Goal: Information Seeking & Learning: Learn about a topic

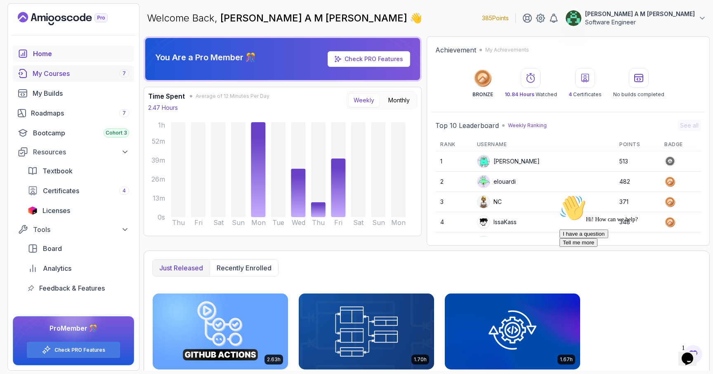
click at [102, 73] on div "My Courses 7" at bounding box center [81, 73] width 96 height 10
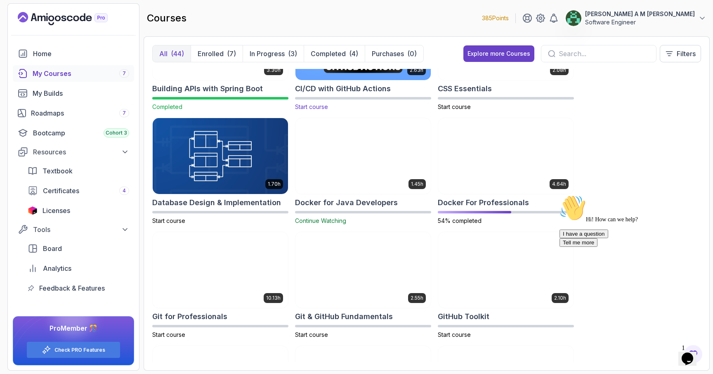
scroll to position [186, 0]
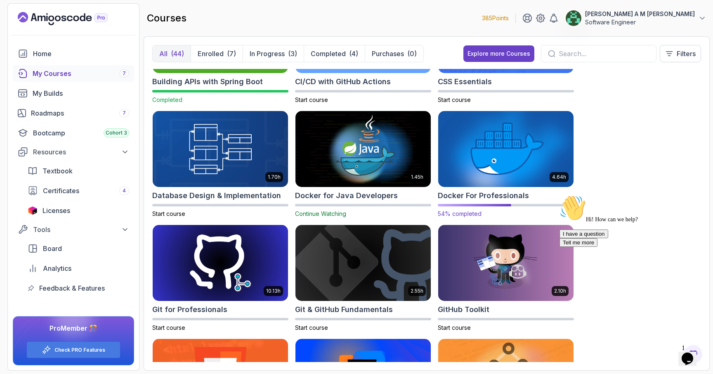
click at [476, 159] on img at bounding box center [506, 149] width 142 height 80
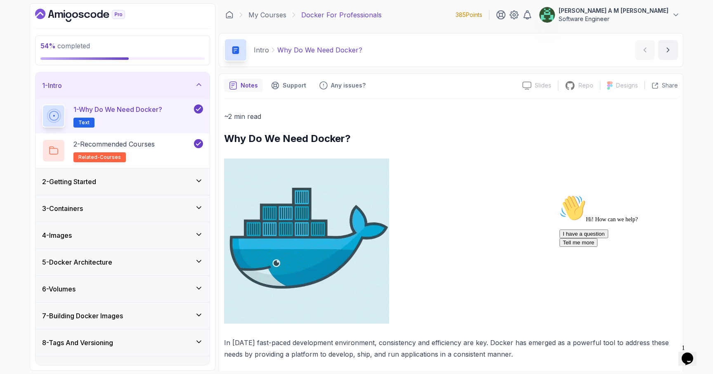
click at [170, 235] on div "4 - Images" at bounding box center [122, 235] width 161 height 10
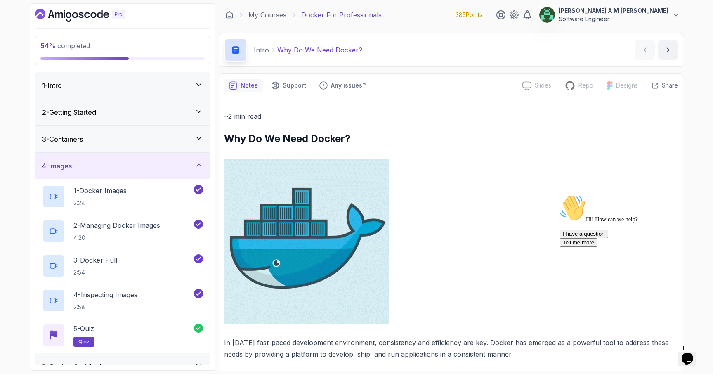
click at [176, 141] on div "3 - Containers" at bounding box center [122, 139] width 161 height 10
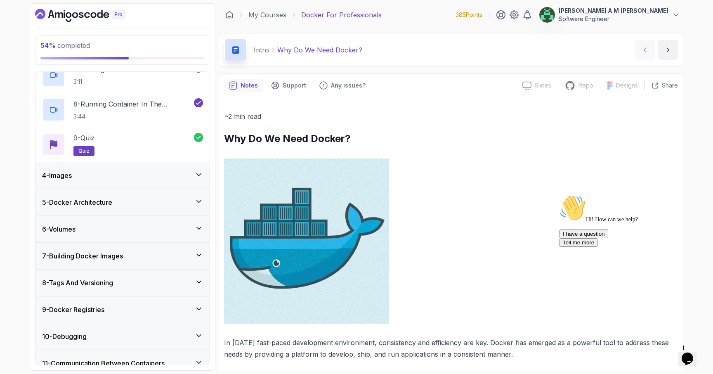
scroll to position [394, 0]
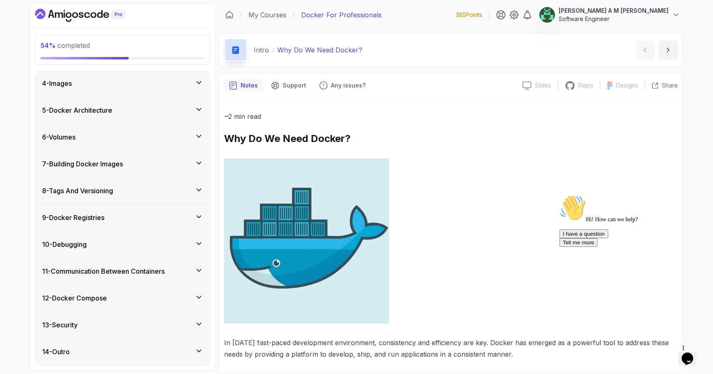
click at [152, 167] on div "7 - Building Docker Images" at bounding box center [122, 164] width 161 height 10
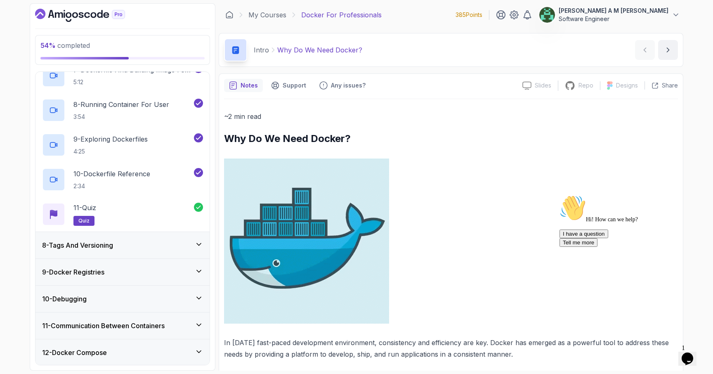
click at [142, 244] on div "8 - Tags And Versioning" at bounding box center [122, 245] width 161 height 10
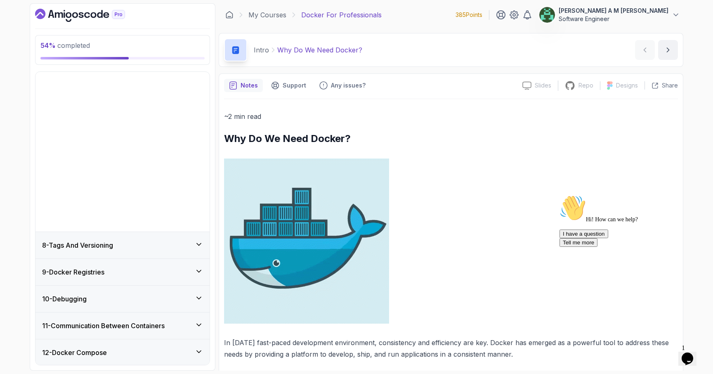
scroll to position [82, 0]
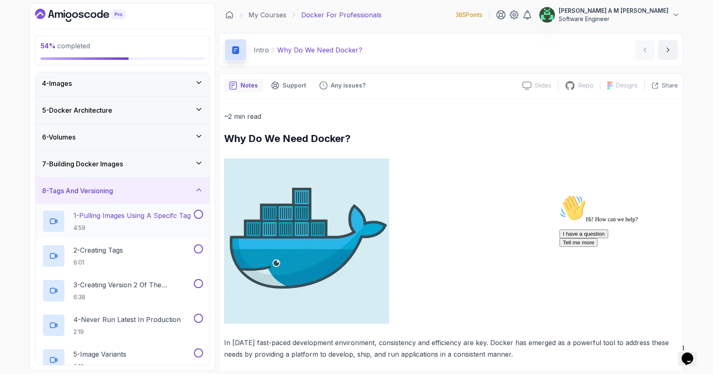
click at [136, 219] on p "1 - Pulling Images Using A Specifc Tag" at bounding box center [131, 215] width 117 height 10
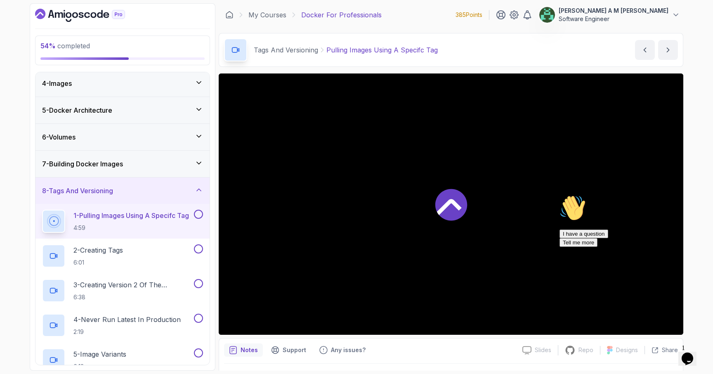
click at [345, 226] on div at bounding box center [451, 203] width 464 height 261
click at [559, 195] on icon "Chat attention grabber" at bounding box center [559, 195] width 0 height 0
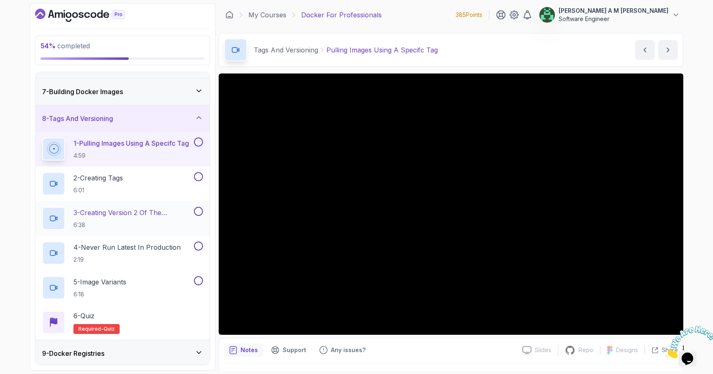
scroll to position [152, 0]
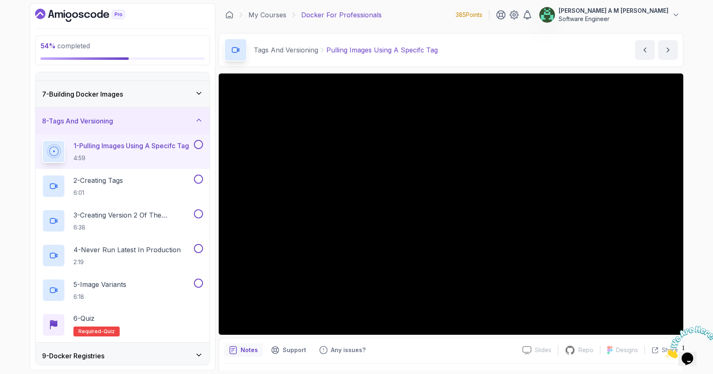
click at [672, 326] on div at bounding box center [687, 341] width 45 height 33
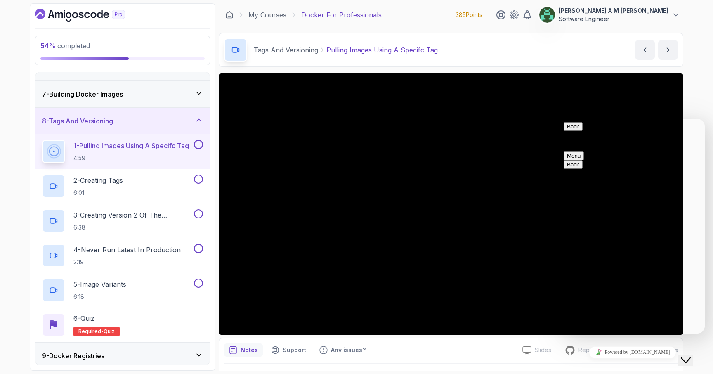
click at [568, 129] on button "Back" at bounding box center [572, 126] width 19 height 9
click at [684, 355] on div "Close Chat This icon closes the chat window." at bounding box center [685, 360] width 10 height 10
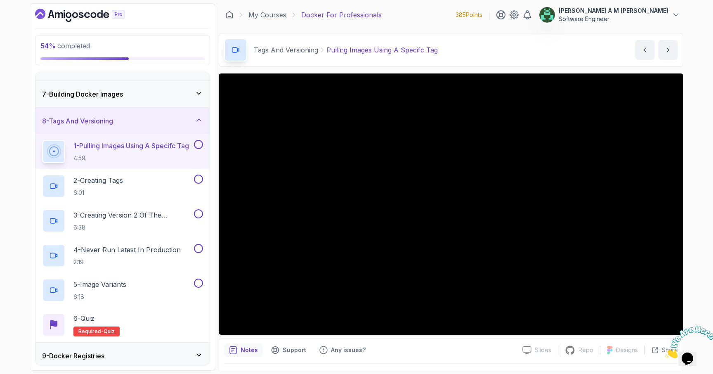
click at [673, 325] on div at bounding box center [687, 341] width 45 height 33
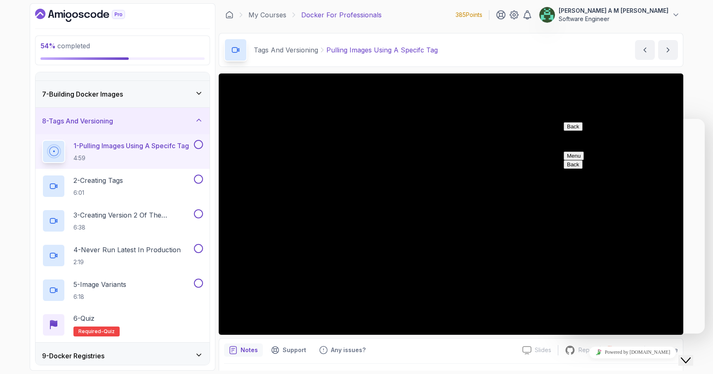
click at [487, 343] on div "Notes Support Any issues?" at bounding box center [370, 349] width 292 height 13
click at [574, 131] on button "Back" at bounding box center [572, 126] width 19 height 9
click at [689, 355] on button "Close Chat This icon closes the chat window." at bounding box center [685, 360] width 15 height 11
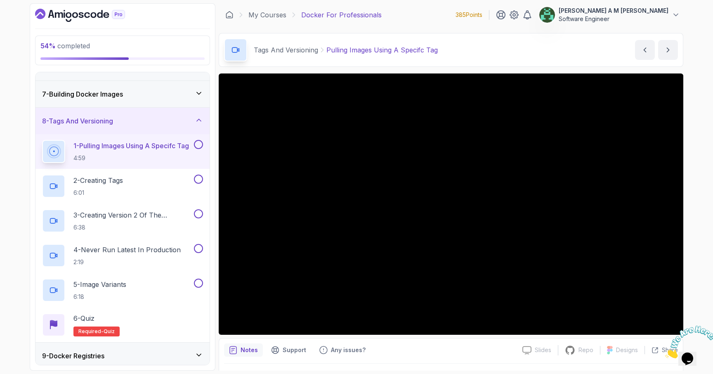
click at [665, 352] on icon "Close" at bounding box center [665, 355] width 0 height 7
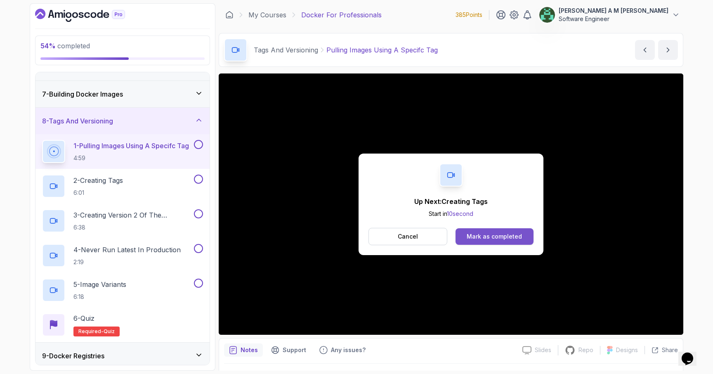
click at [496, 233] on div "Mark as completed" at bounding box center [493, 236] width 55 height 8
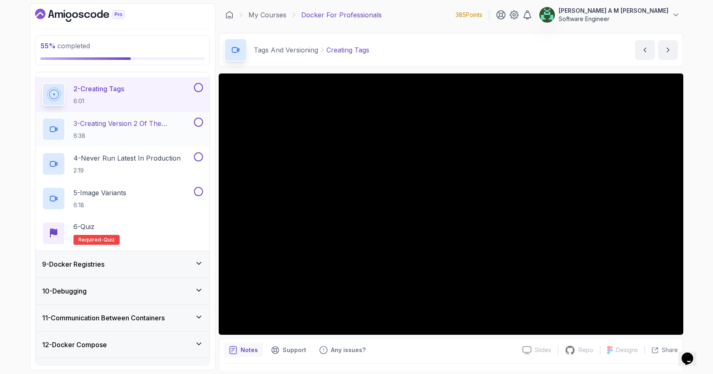
scroll to position [290, 0]
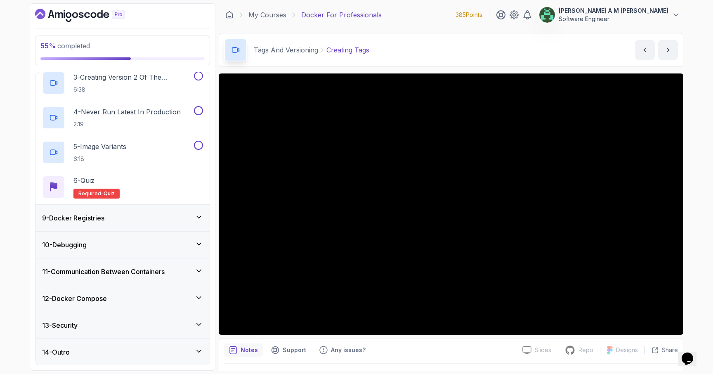
click at [124, 223] on div "9 - Docker Registries" at bounding box center [122, 218] width 174 height 26
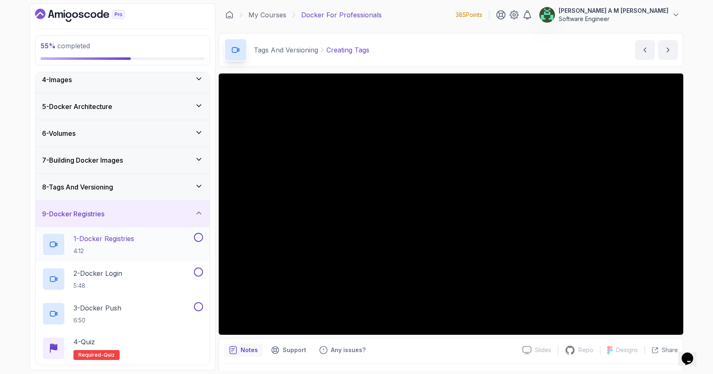
scroll to position [155, 0]
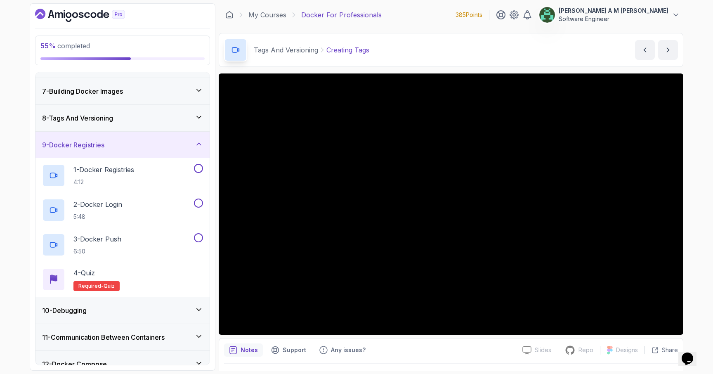
click at [149, 152] on div "9 - Docker Registries" at bounding box center [122, 145] width 174 height 26
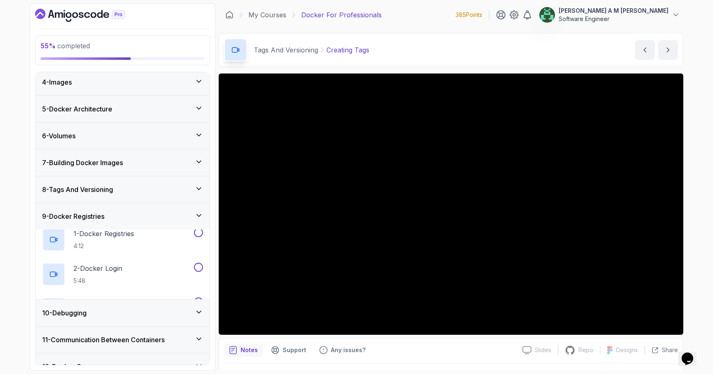
scroll to position [82, 0]
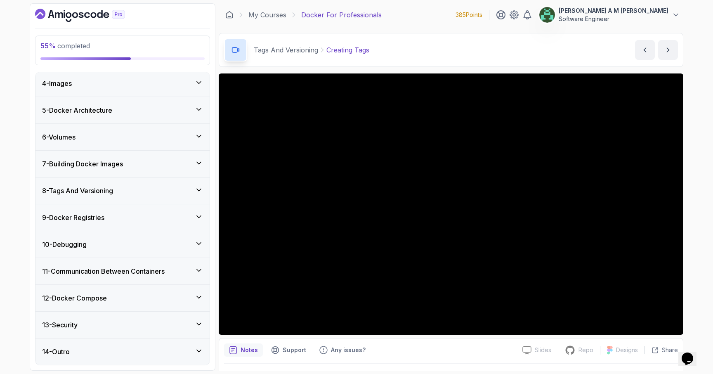
click at [117, 265] on div "11 - Communication Between Containers" at bounding box center [122, 271] width 174 height 26
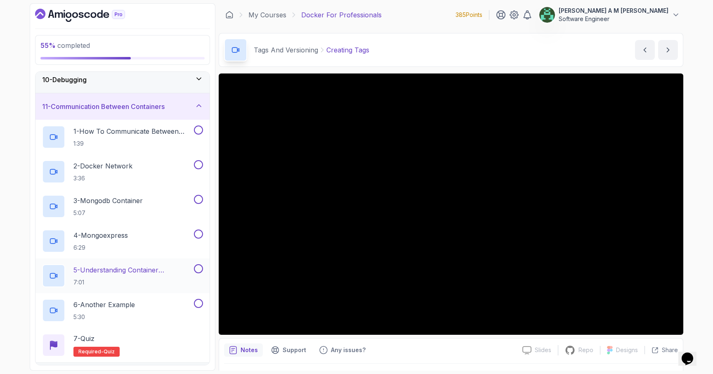
scroll to position [224, 0]
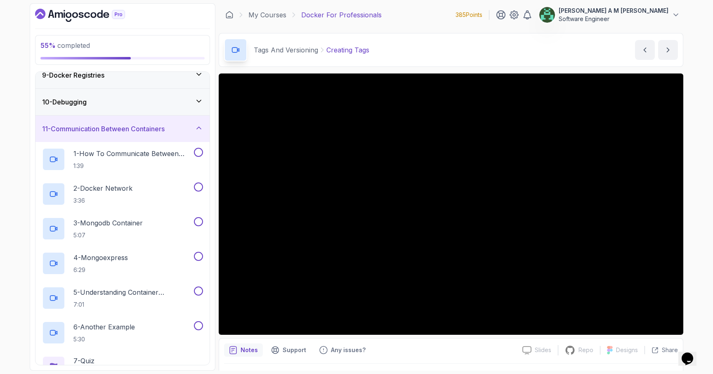
click at [129, 131] on h3 "11 - Communication Between Containers" at bounding box center [103, 129] width 122 height 10
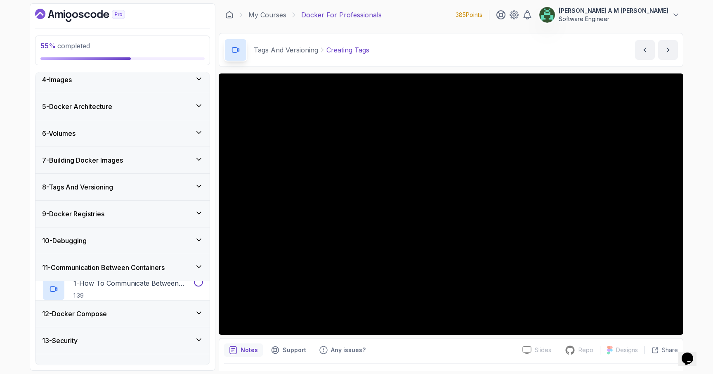
scroll to position [82, 0]
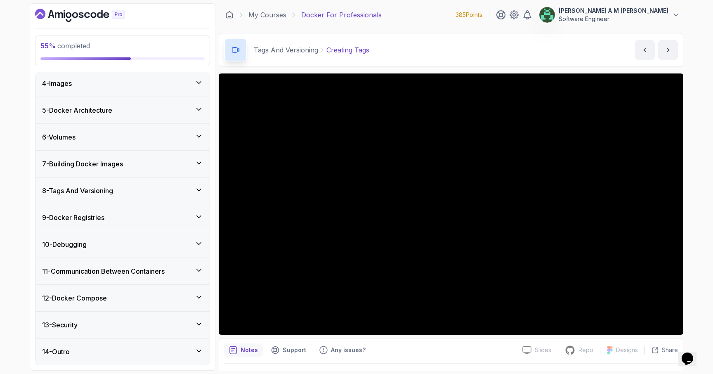
click at [116, 320] on div "13 - Security" at bounding box center [122, 325] width 161 height 10
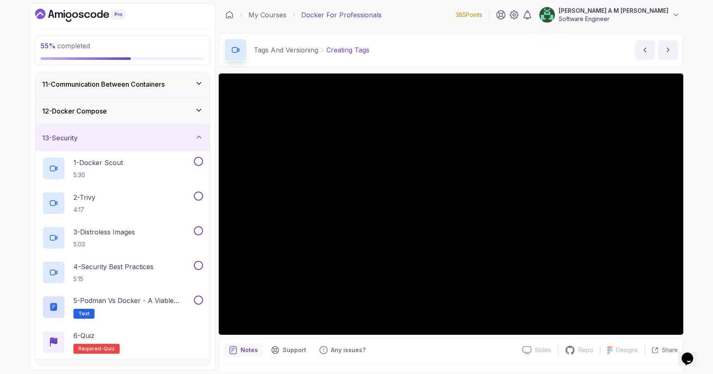
scroll to position [290, 0]
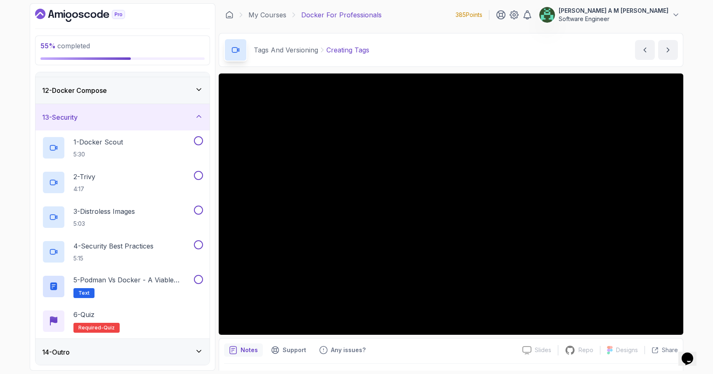
click at [158, 123] on div "13 - Security" at bounding box center [122, 117] width 174 height 26
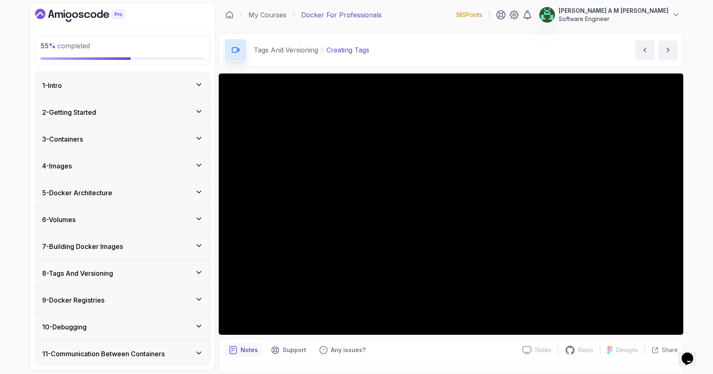
scroll to position [82, 0]
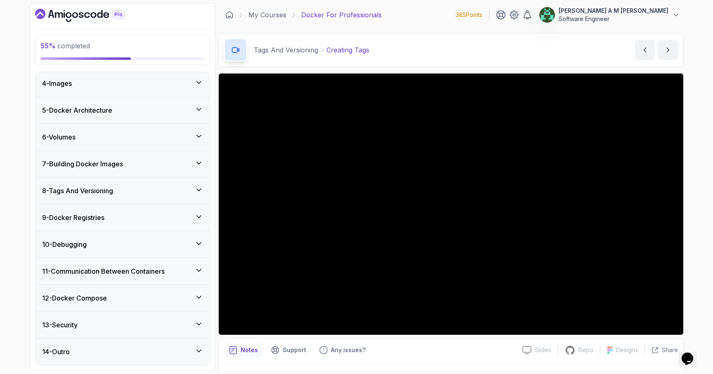
click at [179, 188] on div "8 - Tags And Versioning" at bounding box center [122, 191] width 161 height 10
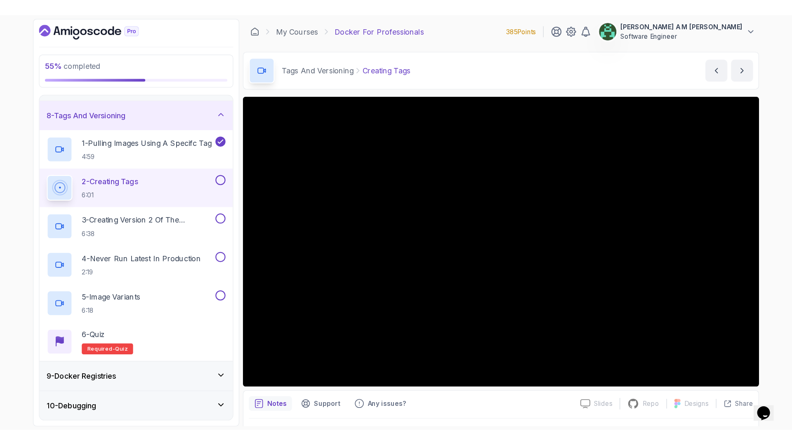
scroll to position [190, 0]
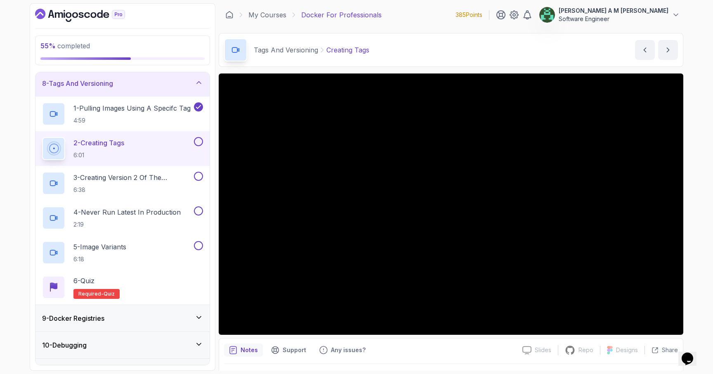
click at [199, 139] on button at bounding box center [198, 141] width 9 height 9
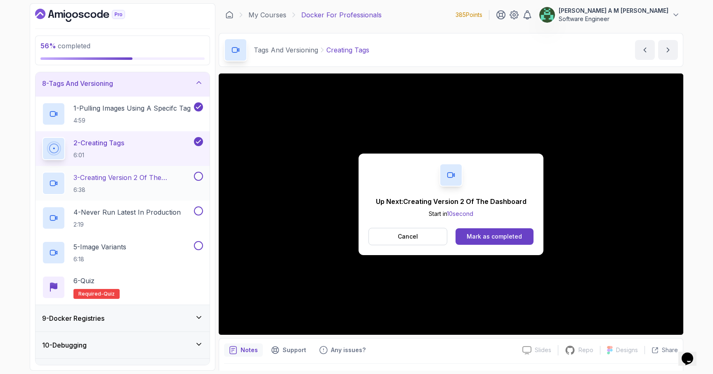
click at [151, 177] on p "3 - Creating Version 2 Of The Dashboard" at bounding box center [132, 177] width 119 height 10
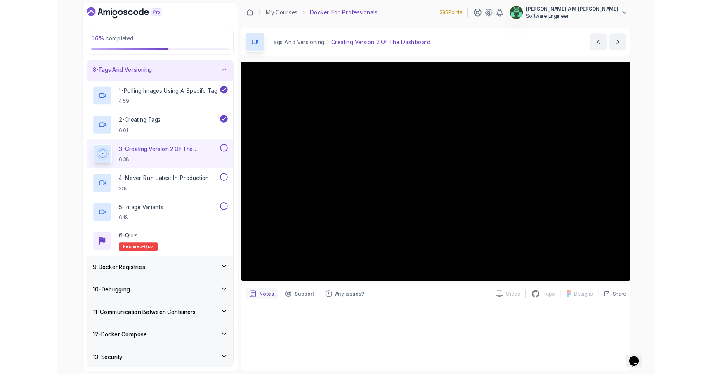
scroll to position [190, 0]
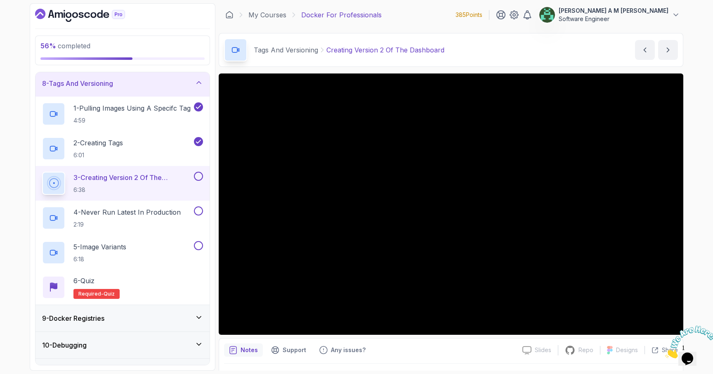
click at [665, 352] on icon "Close" at bounding box center [665, 355] width 0 height 7
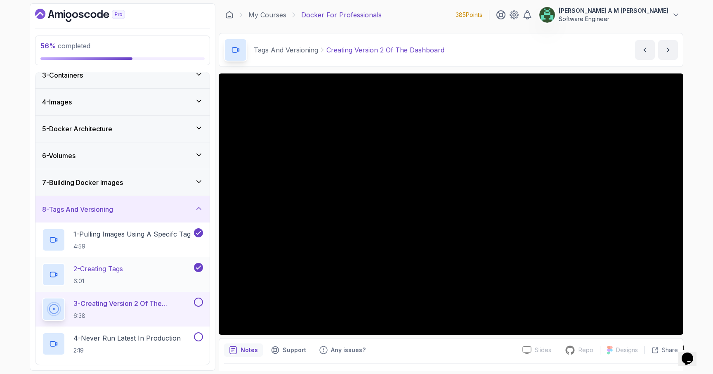
scroll to position [55, 0]
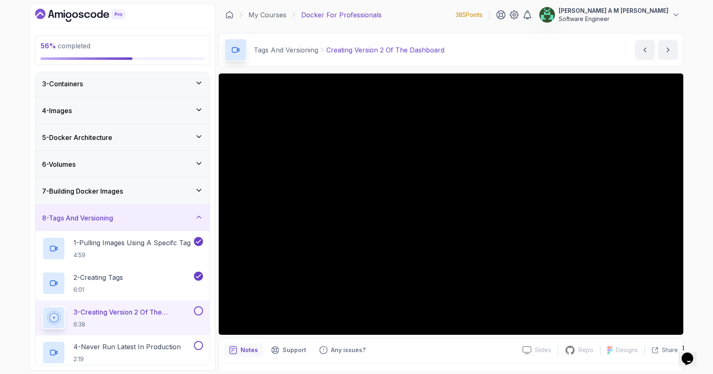
click at [150, 113] on div "4 - Images" at bounding box center [122, 111] width 161 height 10
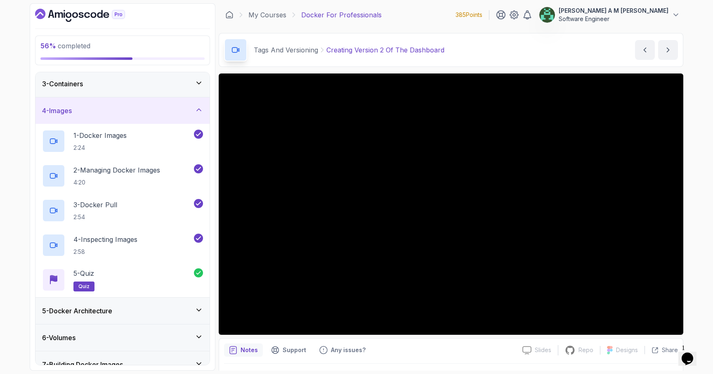
click at [150, 113] on div "4 - Images" at bounding box center [122, 111] width 161 height 10
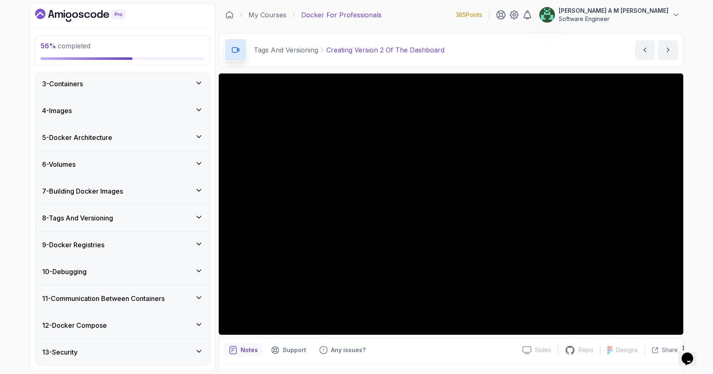
click at [134, 193] on div "7 - Building Docker Images" at bounding box center [122, 191] width 161 height 10
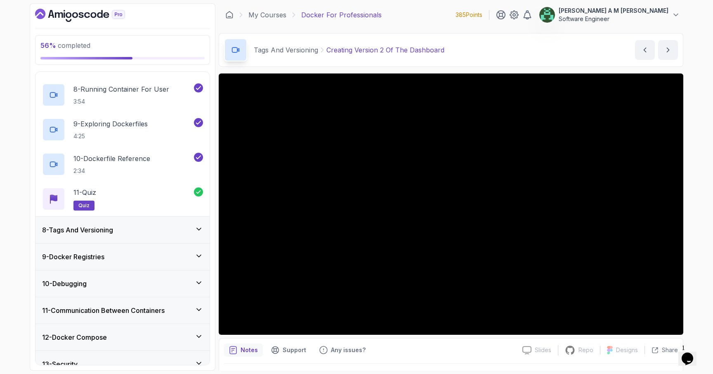
scroll to position [463, 0]
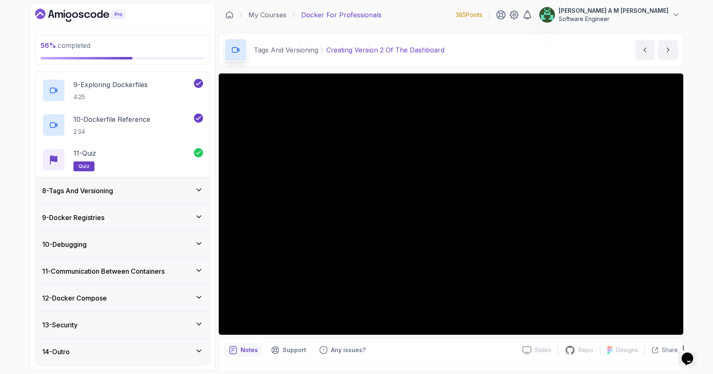
click at [139, 198] on div "8 - Tags And Versioning" at bounding box center [122, 190] width 174 height 26
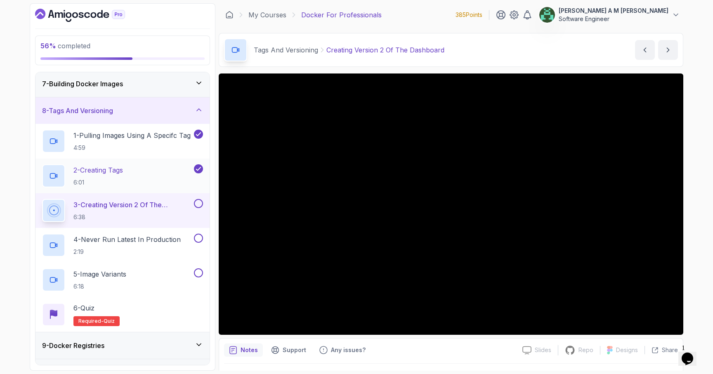
scroll to position [170, 0]
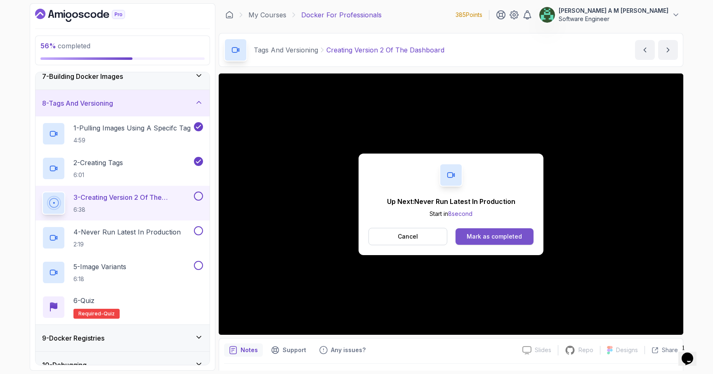
click at [480, 239] on div "Mark as completed" at bounding box center [493, 236] width 55 height 8
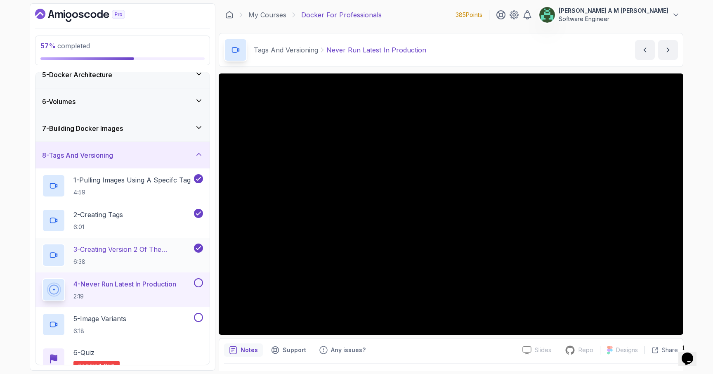
scroll to position [137, 0]
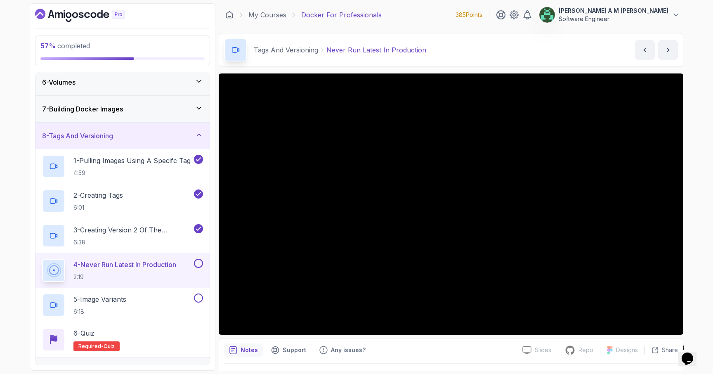
click at [198, 268] on button "4 - Never Run Latest In Production 2:19" at bounding box center [122, 270] width 161 height 23
click at [200, 263] on button at bounding box center [198, 263] width 9 height 9
click at [156, 296] on div "5 - Image Variants 6:18" at bounding box center [117, 304] width 150 height 23
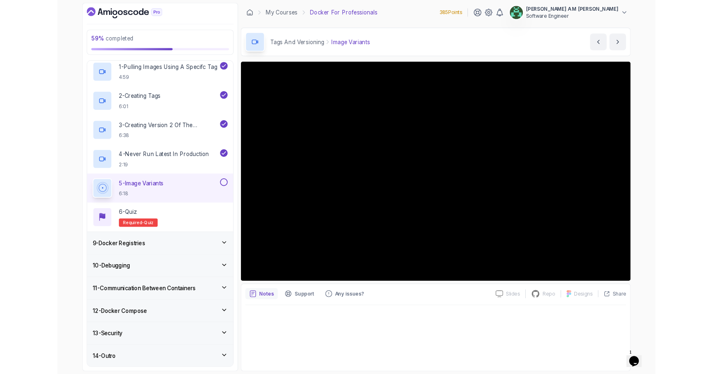
scroll to position [236, 0]
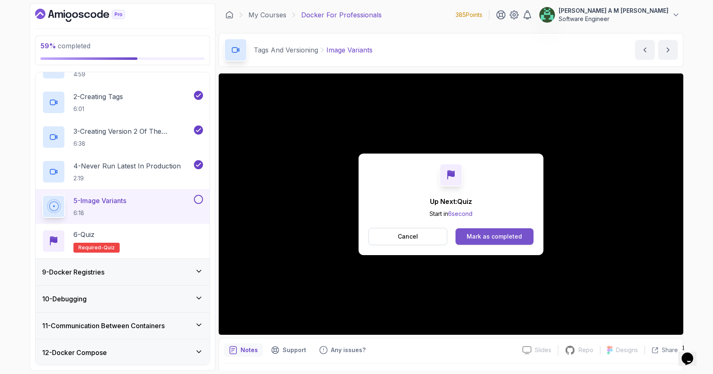
click at [522, 238] on button "Mark as completed" at bounding box center [494, 236] width 78 height 16
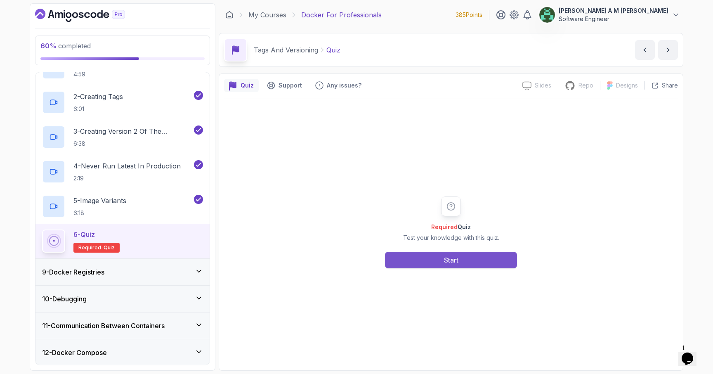
click at [463, 261] on button "Start" at bounding box center [451, 260] width 132 height 16
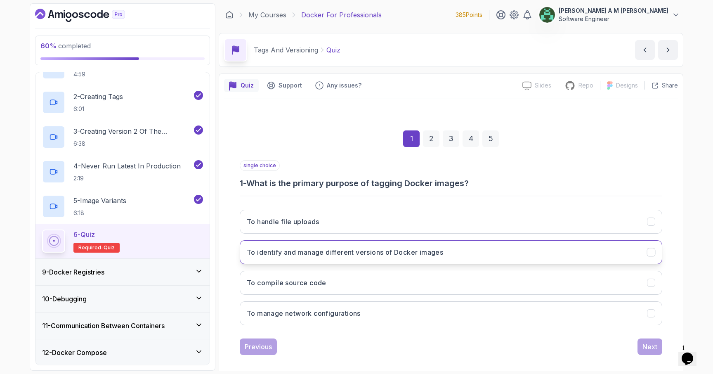
click at [536, 257] on button "To identify and manage different versions of Docker images" at bounding box center [451, 252] width 422 height 24
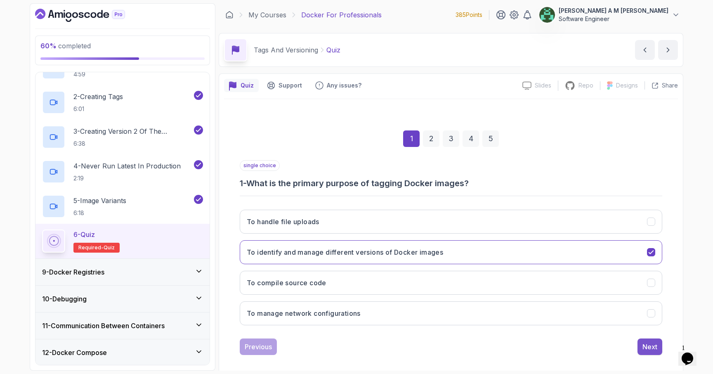
click at [644, 348] on div "Next" at bounding box center [649, 346] width 15 height 10
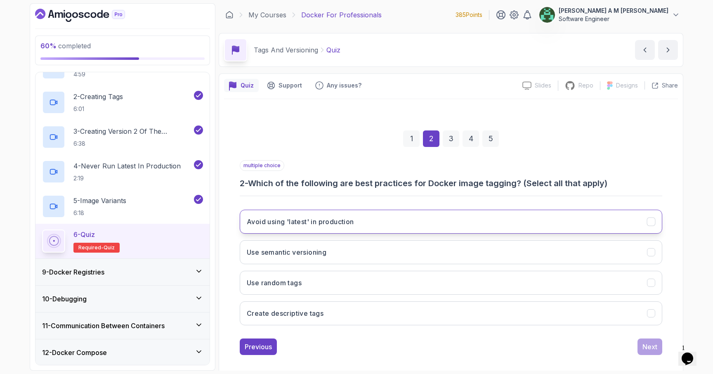
click at [575, 221] on button "Avoid using 'latest' in production" at bounding box center [451, 221] width 422 height 24
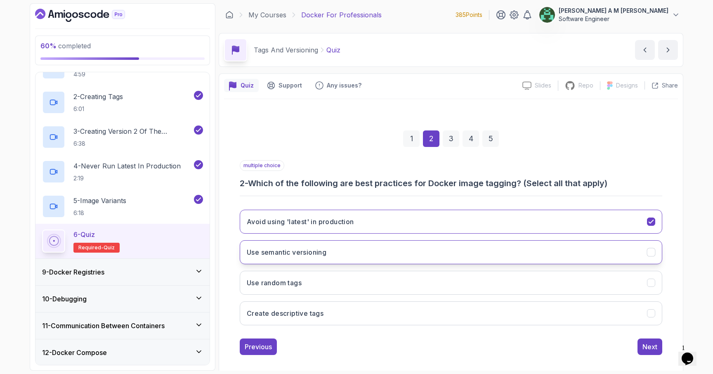
click at [605, 254] on button "Use semantic versioning" at bounding box center [451, 252] width 422 height 24
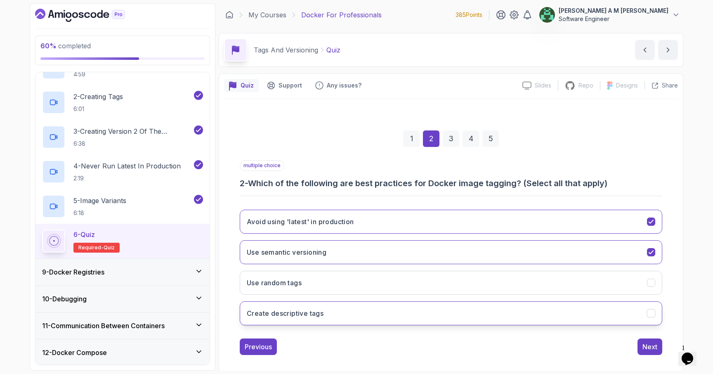
click at [582, 314] on button "Create descriptive tags" at bounding box center [451, 313] width 422 height 24
click at [660, 343] on button "Next" at bounding box center [649, 346] width 25 height 16
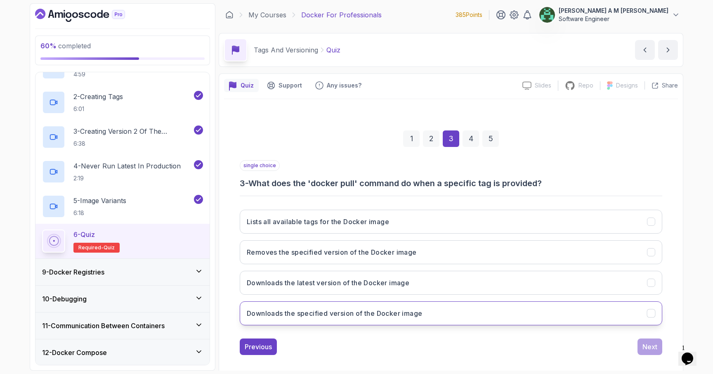
click at [541, 311] on button "Downloads the specified version of the Docker image" at bounding box center [451, 313] width 422 height 24
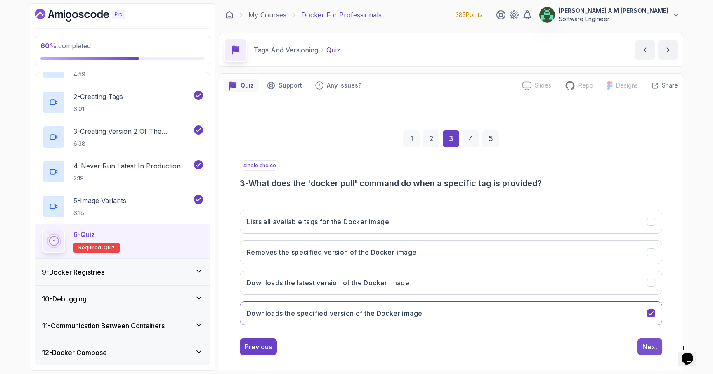
click at [639, 343] on button "Next" at bounding box center [649, 346] width 25 height 16
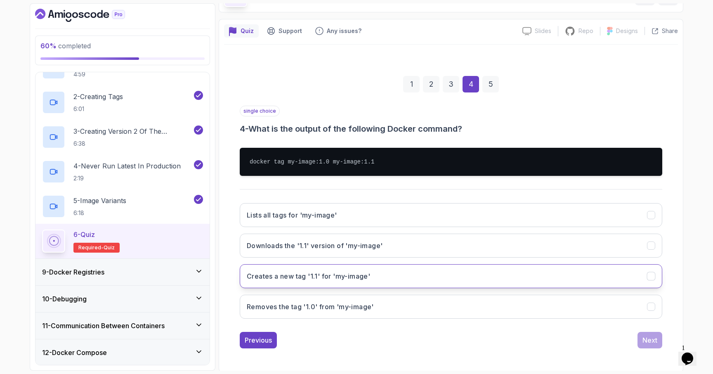
scroll to position [56, 0]
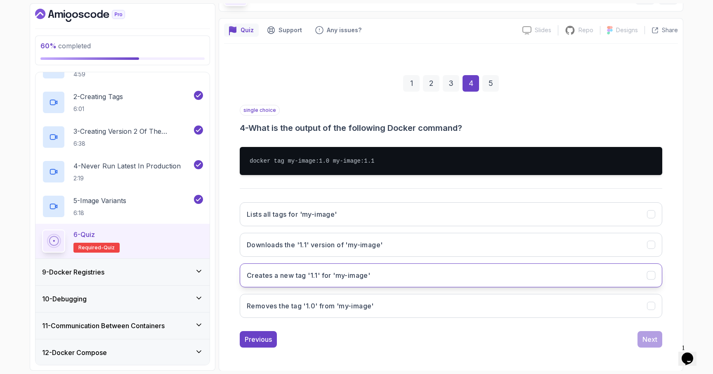
click at [568, 284] on button "Creates a new tag '1.1' for 'my-image'" at bounding box center [451, 275] width 422 height 24
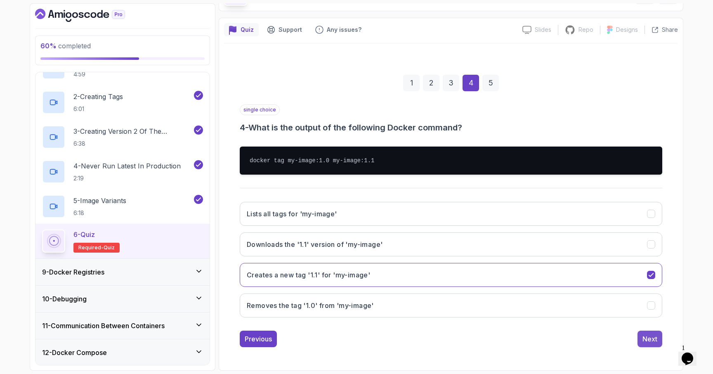
click at [648, 339] on div "Next" at bounding box center [649, 339] width 15 height 10
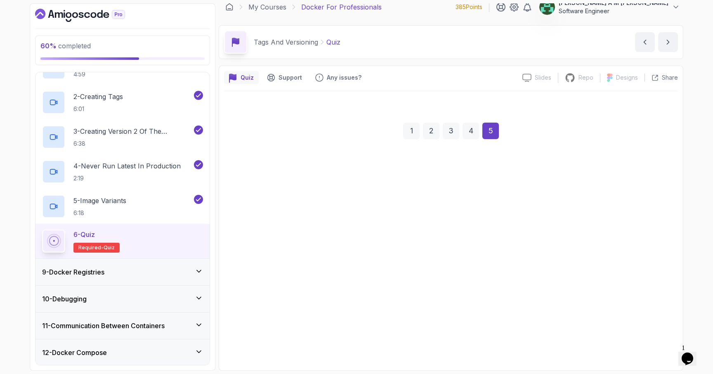
scroll to position [8, 0]
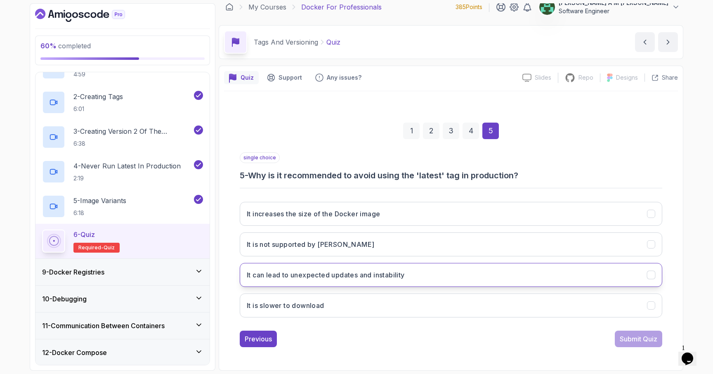
click at [482, 275] on button "It can lead to unexpected updates and instability" at bounding box center [451, 275] width 422 height 24
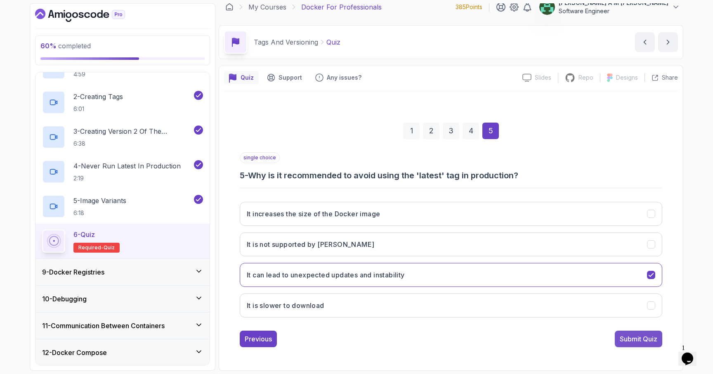
click at [626, 340] on div "Submit Quiz" at bounding box center [638, 339] width 38 height 10
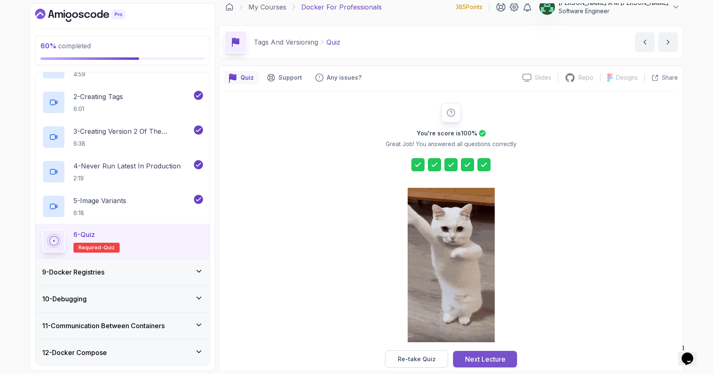
click at [502, 357] on div "Next Lecture" at bounding box center [485, 359] width 40 height 10
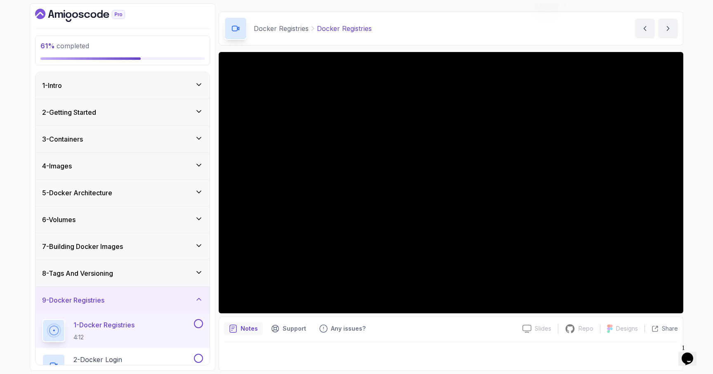
click at [149, 85] on div "1 - Intro" at bounding box center [122, 85] width 161 height 10
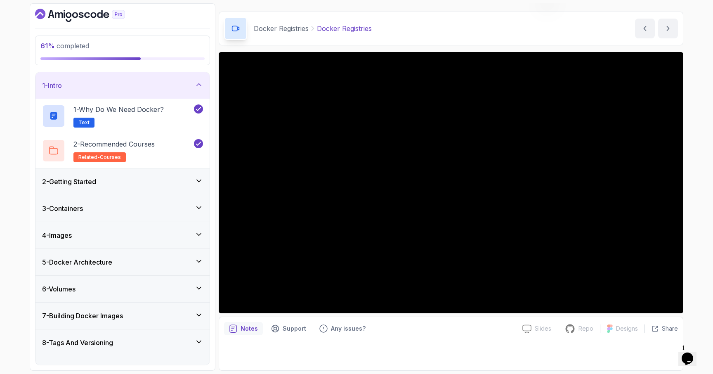
click at [149, 85] on div "1 - Intro" at bounding box center [122, 85] width 161 height 10
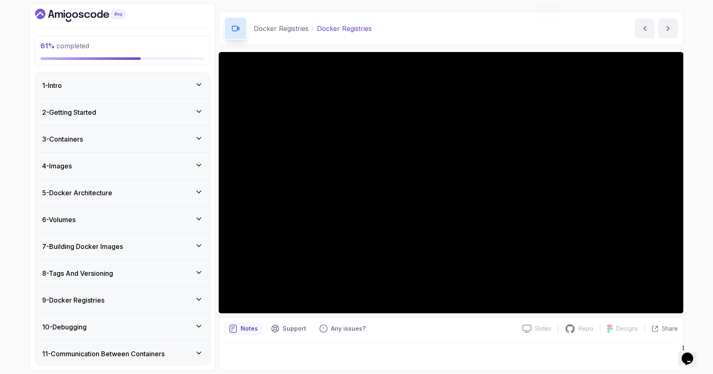
scroll to position [82, 0]
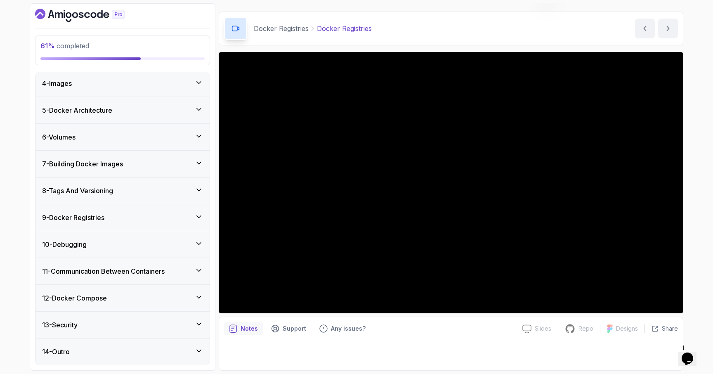
click at [139, 216] on div "9 - Docker Registries" at bounding box center [122, 217] width 161 height 10
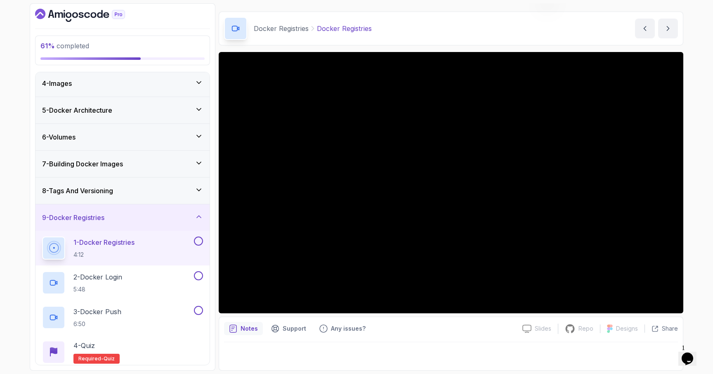
click at [199, 239] on button at bounding box center [198, 240] width 9 height 9
